Goal: Complete application form

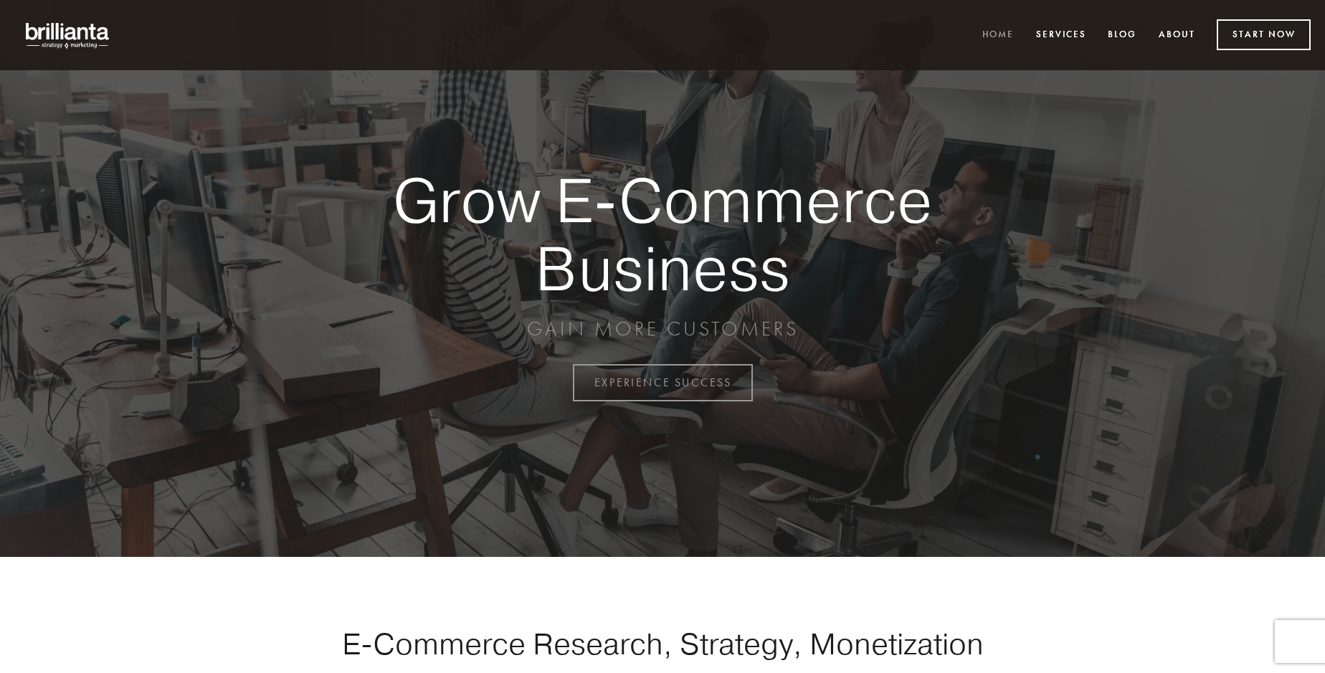
scroll to position [3759, 0]
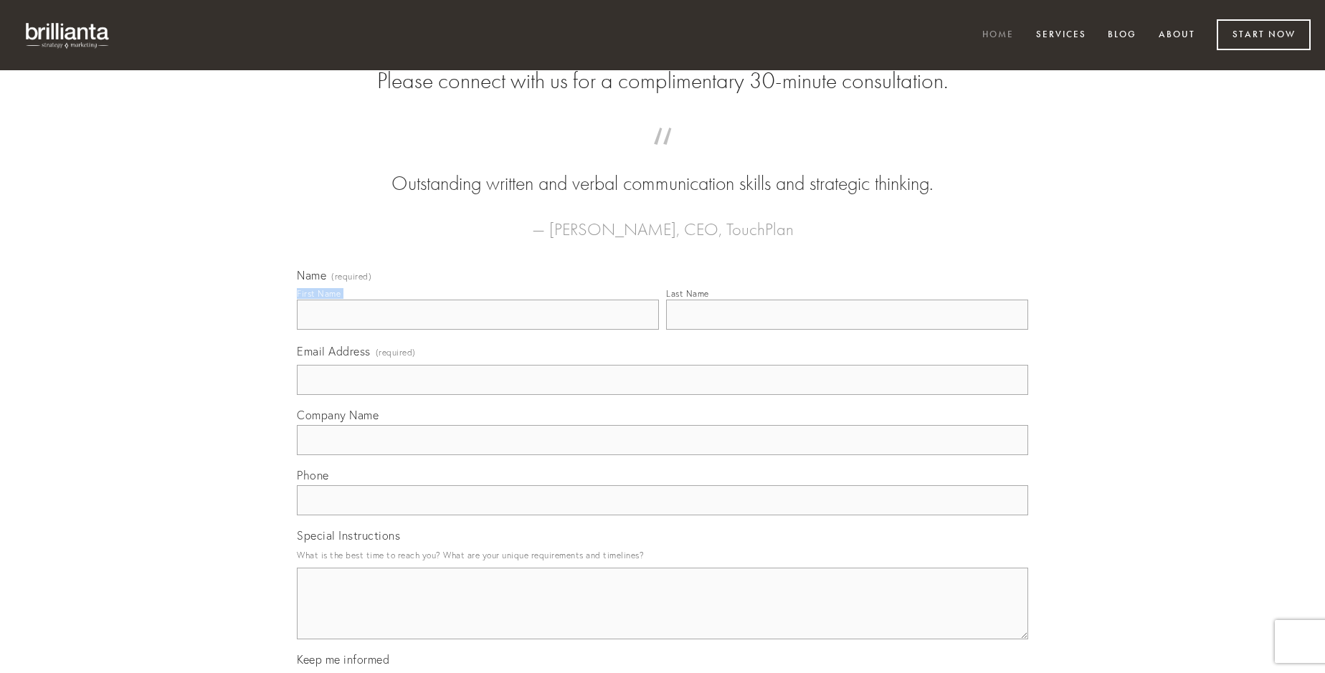
type input "[PERSON_NAME]"
click at [847, 330] on input "Last Name" at bounding box center [847, 315] width 362 height 30
type input "[PERSON_NAME]"
click at [663, 395] on input "Email Address (required)" at bounding box center [662, 380] width 731 height 30
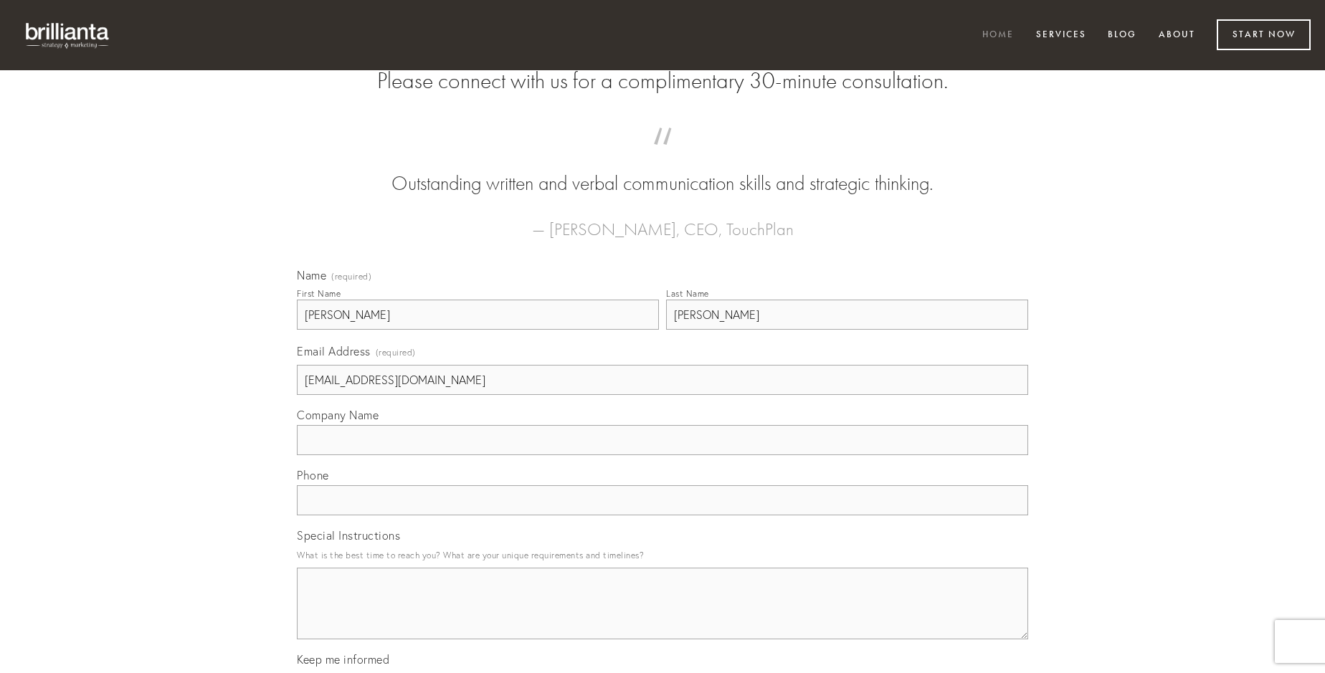
type input "[EMAIL_ADDRESS][DOMAIN_NAME]"
click at [663, 455] on input "Company Name" at bounding box center [662, 440] width 731 height 30
type input "cibus"
click at [663, 516] on input "text" at bounding box center [662, 501] width 731 height 30
click at [663, 617] on textarea "Special Instructions" at bounding box center [662, 604] width 731 height 72
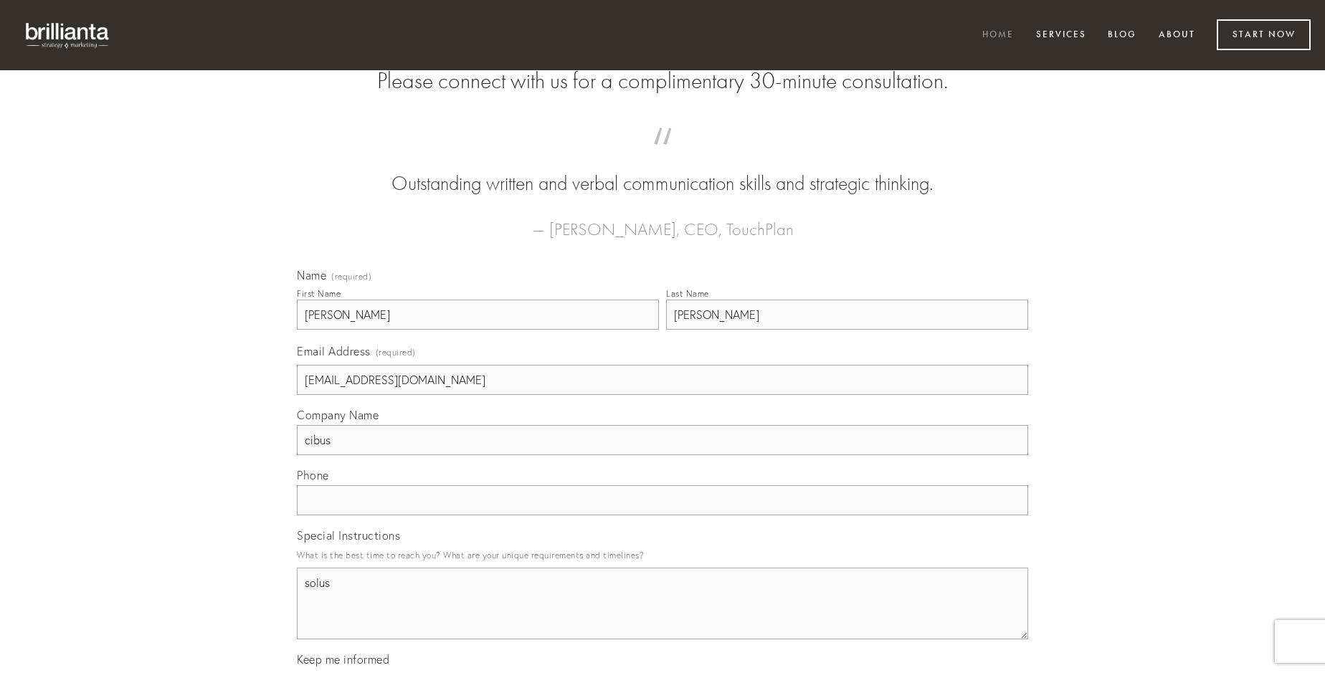
type textarea "solus"
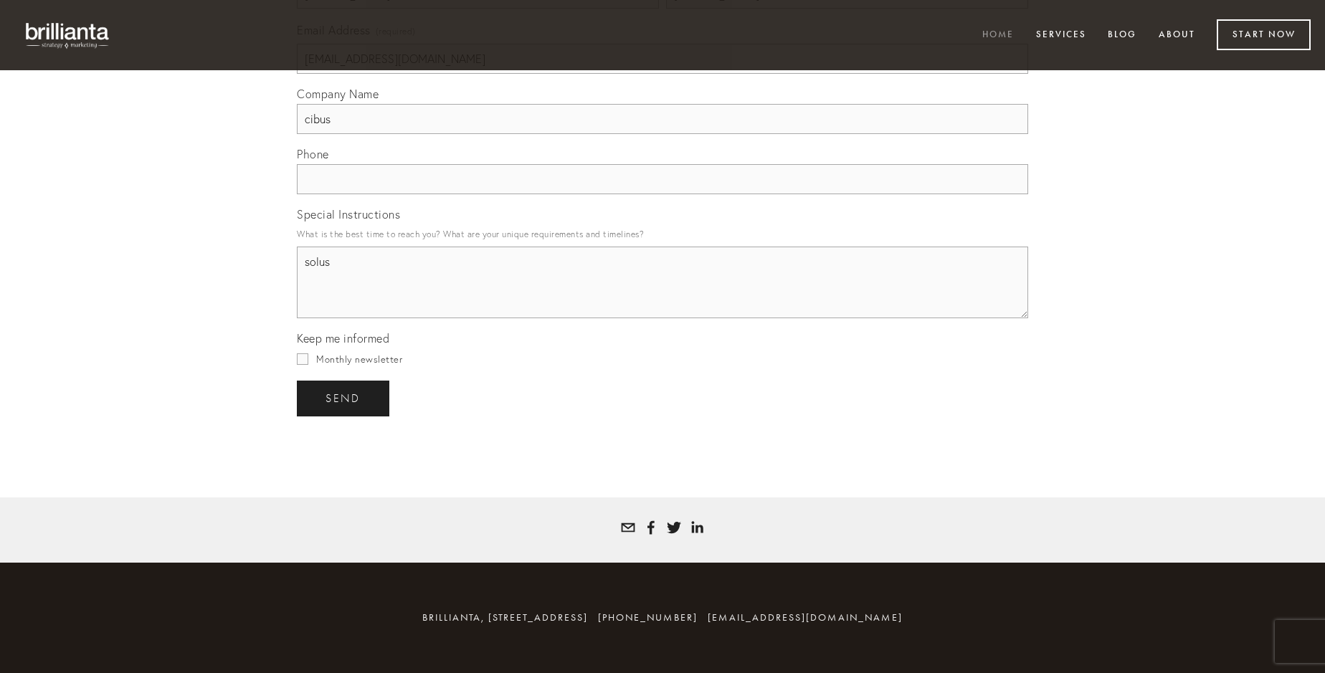
click at [344, 398] on span "send" at bounding box center [343, 398] width 35 height 13
